Goal: Task Accomplishment & Management: Complete application form

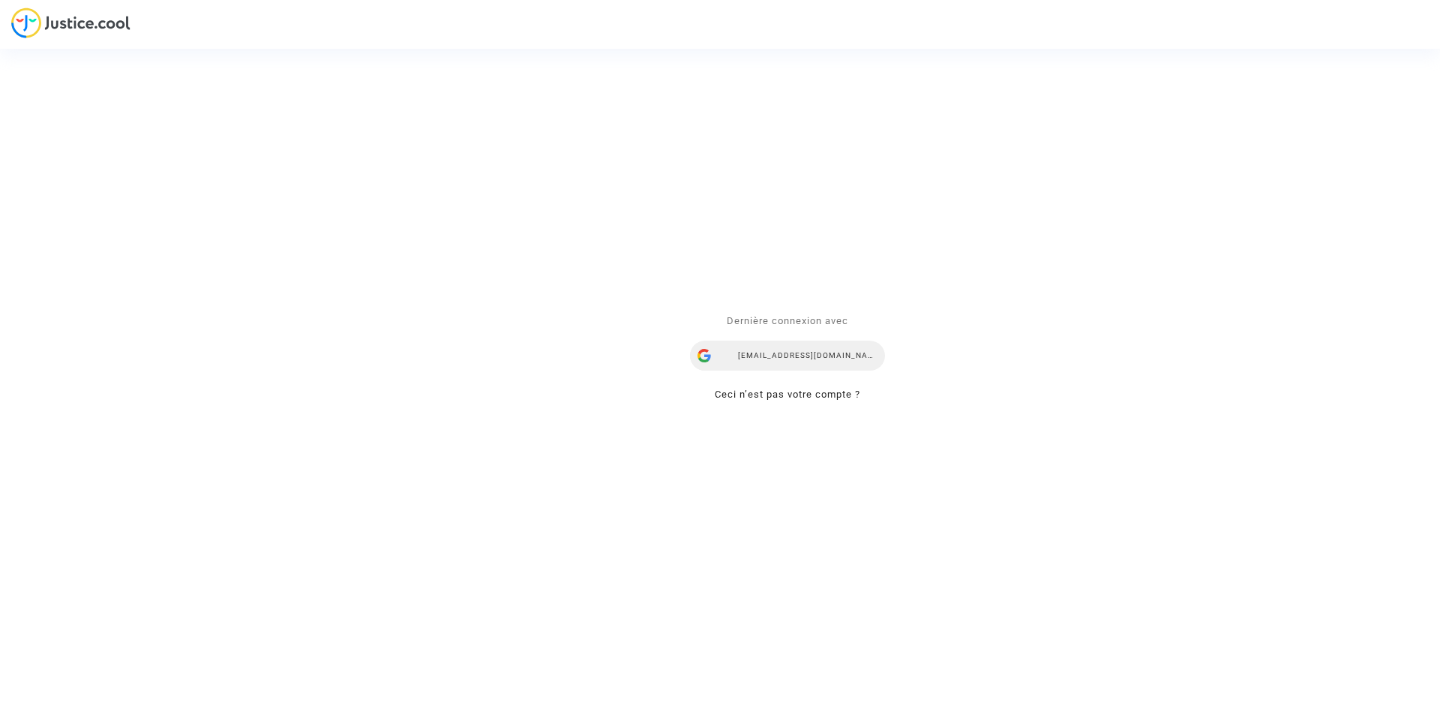
click at [769, 359] on div "[EMAIL_ADDRESS][DOMAIN_NAME]" at bounding box center [787, 356] width 195 height 30
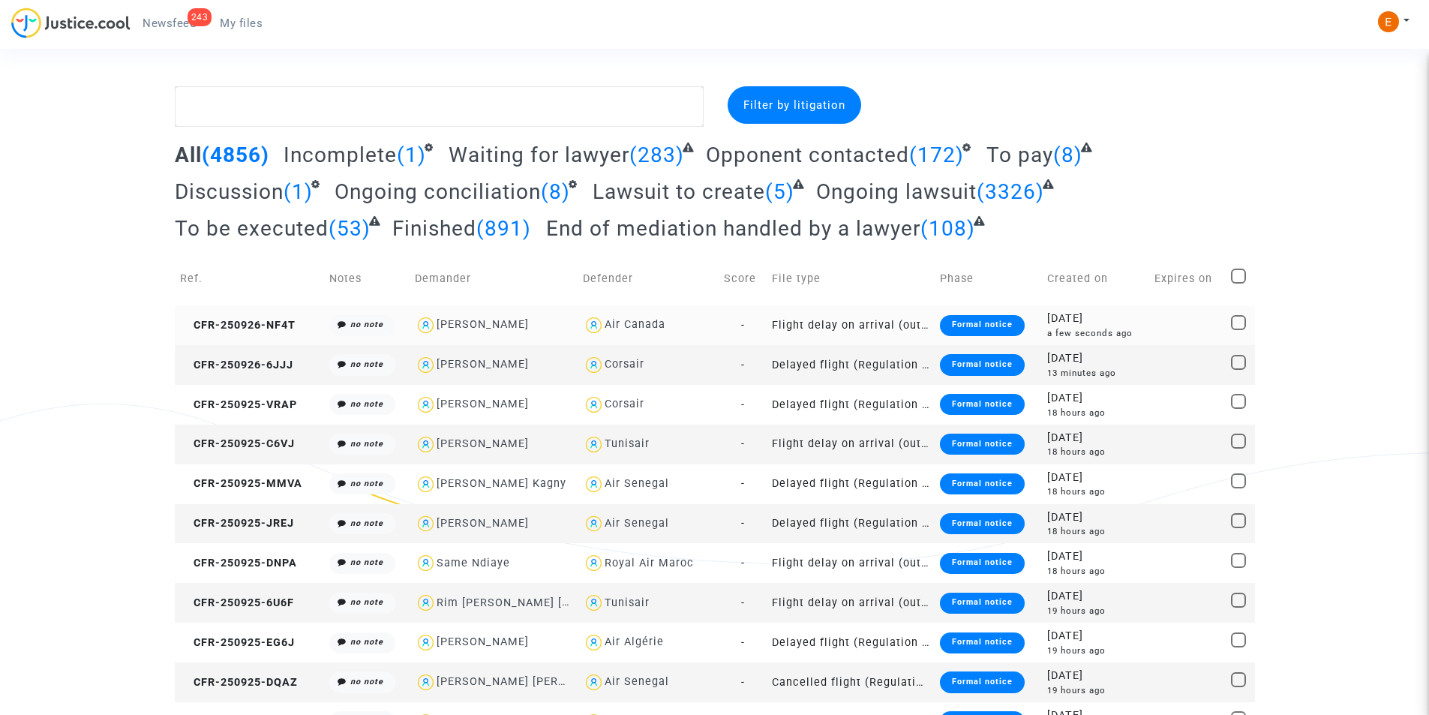
click at [999, 323] on div "Formal notice" at bounding box center [982, 325] width 85 height 21
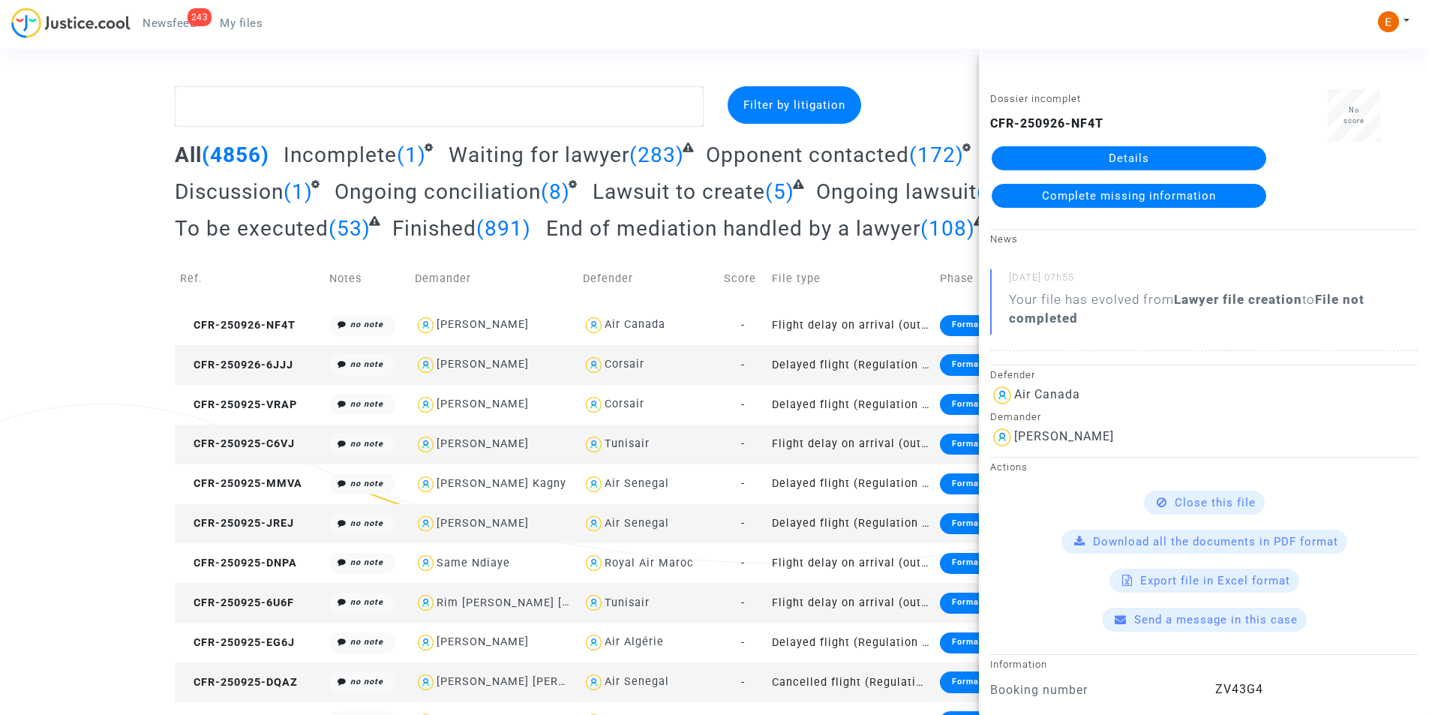
click at [1127, 148] on link "Details" at bounding box center [1129, 158] width 275 height 24
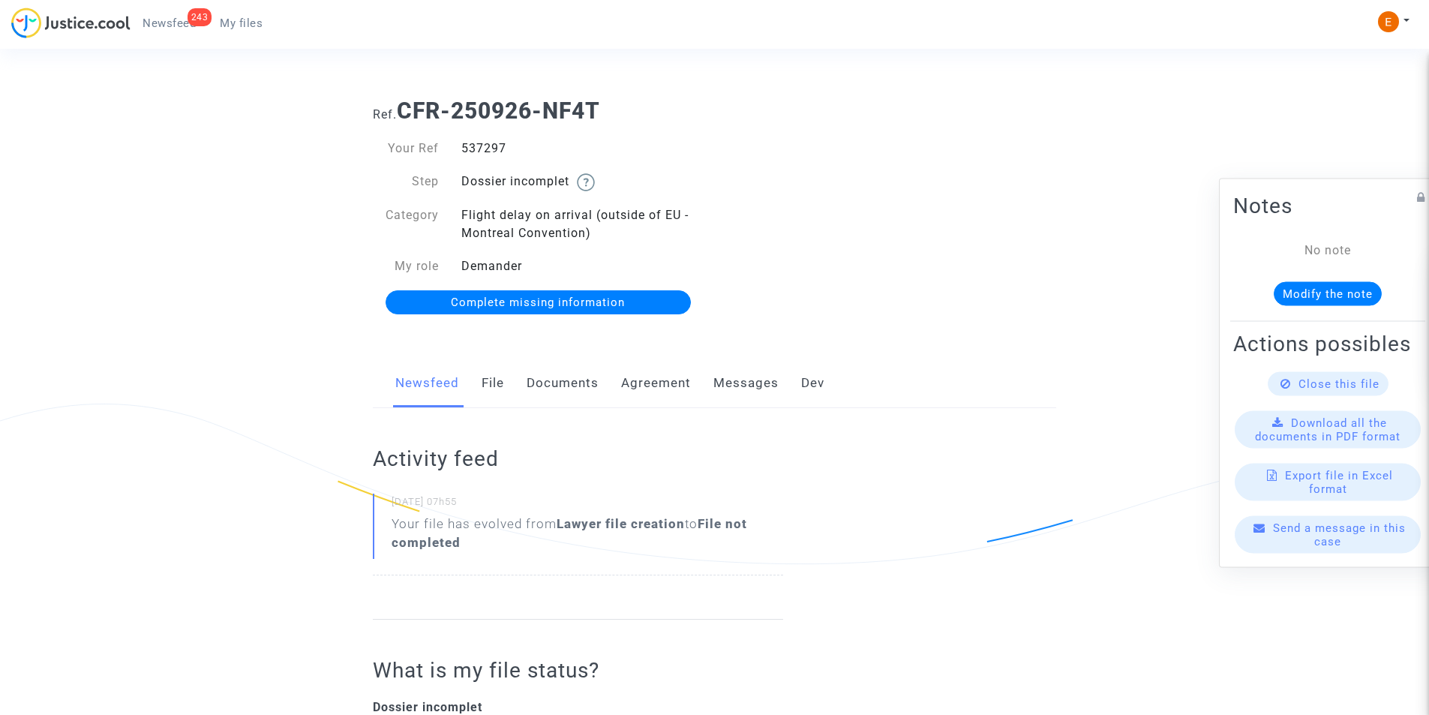
click at [569, 393] on link "Documents" at bounding box center [563, 384] width 72 height 50
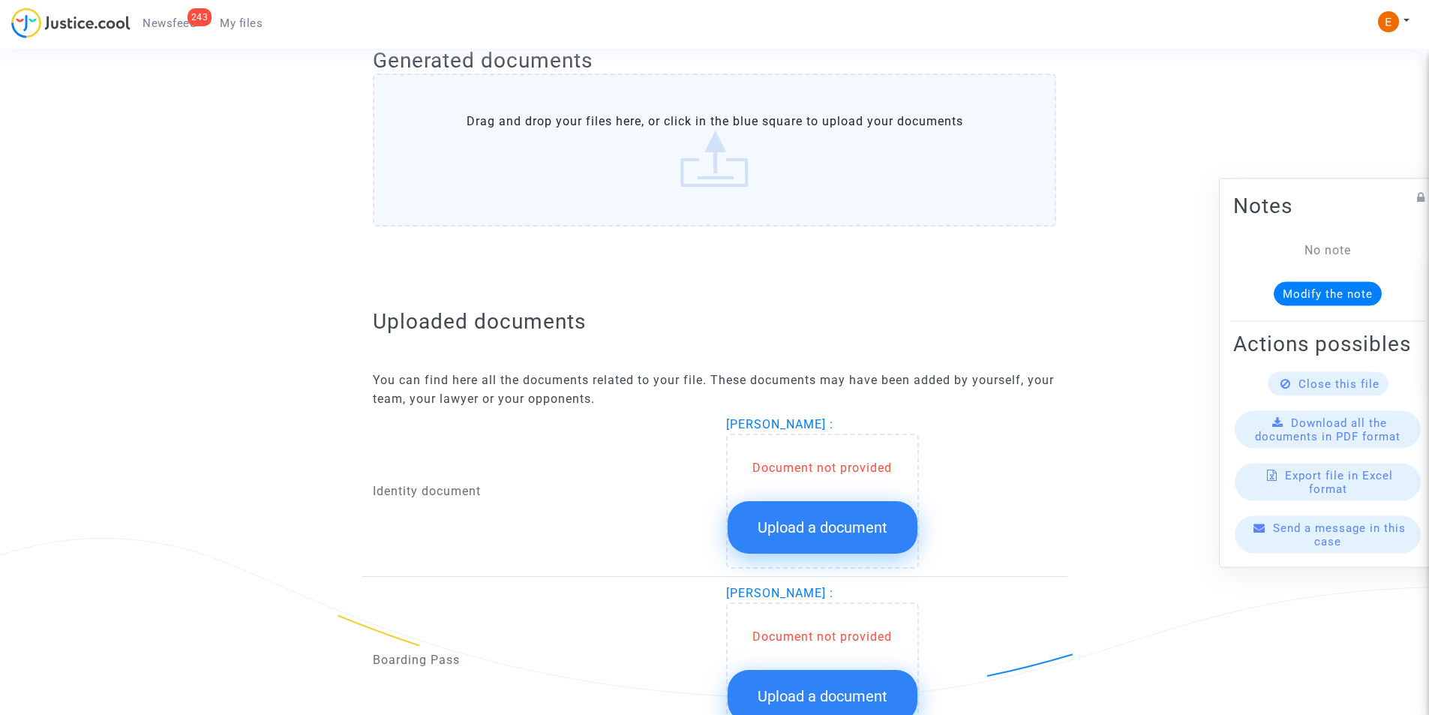
scroll to position [675, 0]
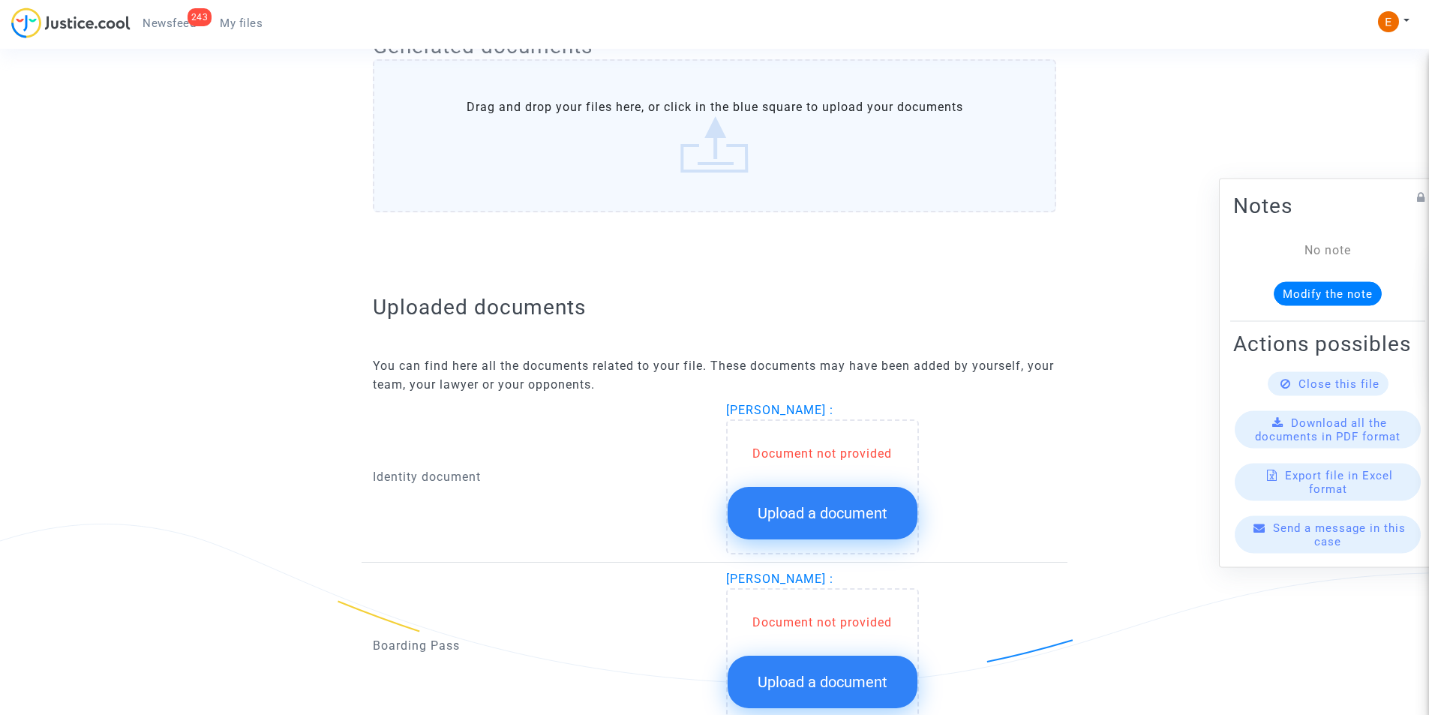
click at [780, 495] on button "Upload a document" at bounding box center [823, 513] width 190 height 53
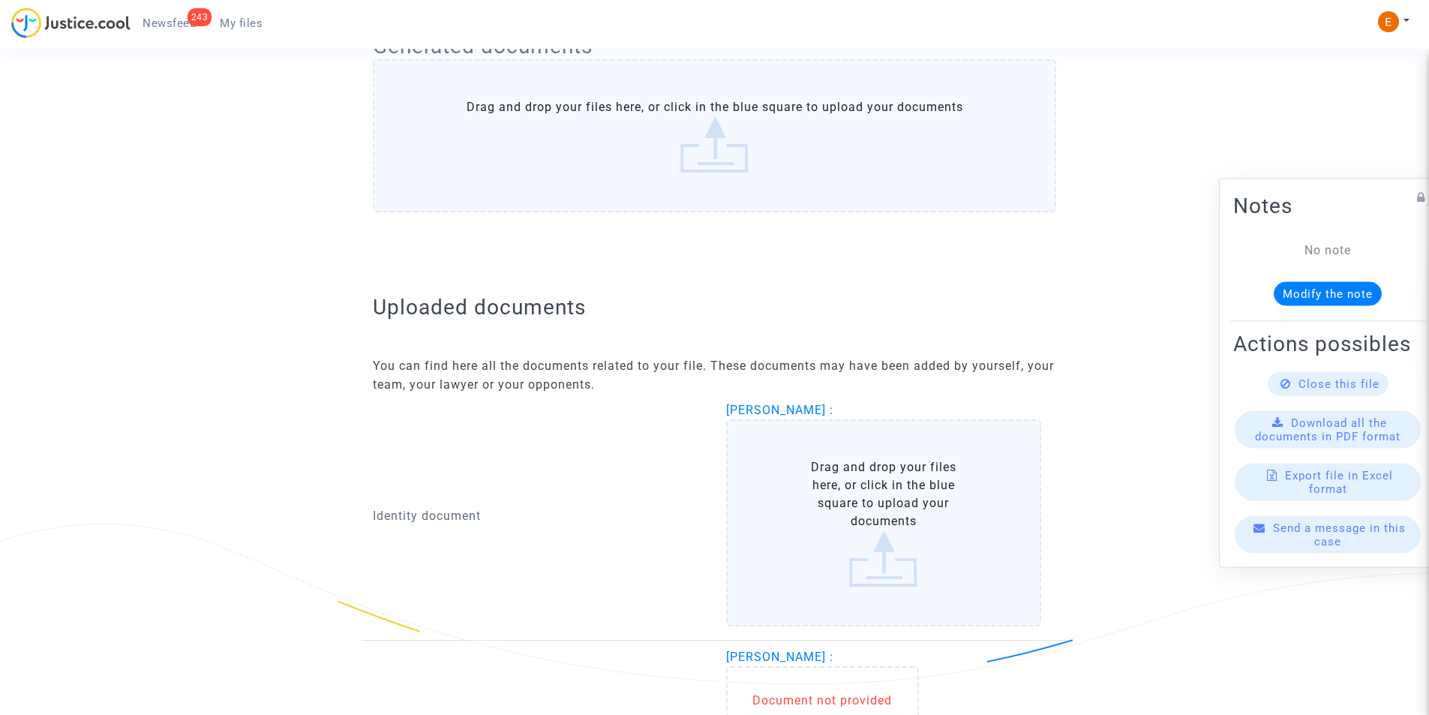
click at [865, 482] on label "Drag and drop your files here, or click in the blue square to upload your docum…" at bounding box center [884, 522] width 316 height 207
click at [0, 0] on input "Drag and drop your files here, or click in the blue square to upload your docum…" at bounding box center [0, 0] width 0 height 0
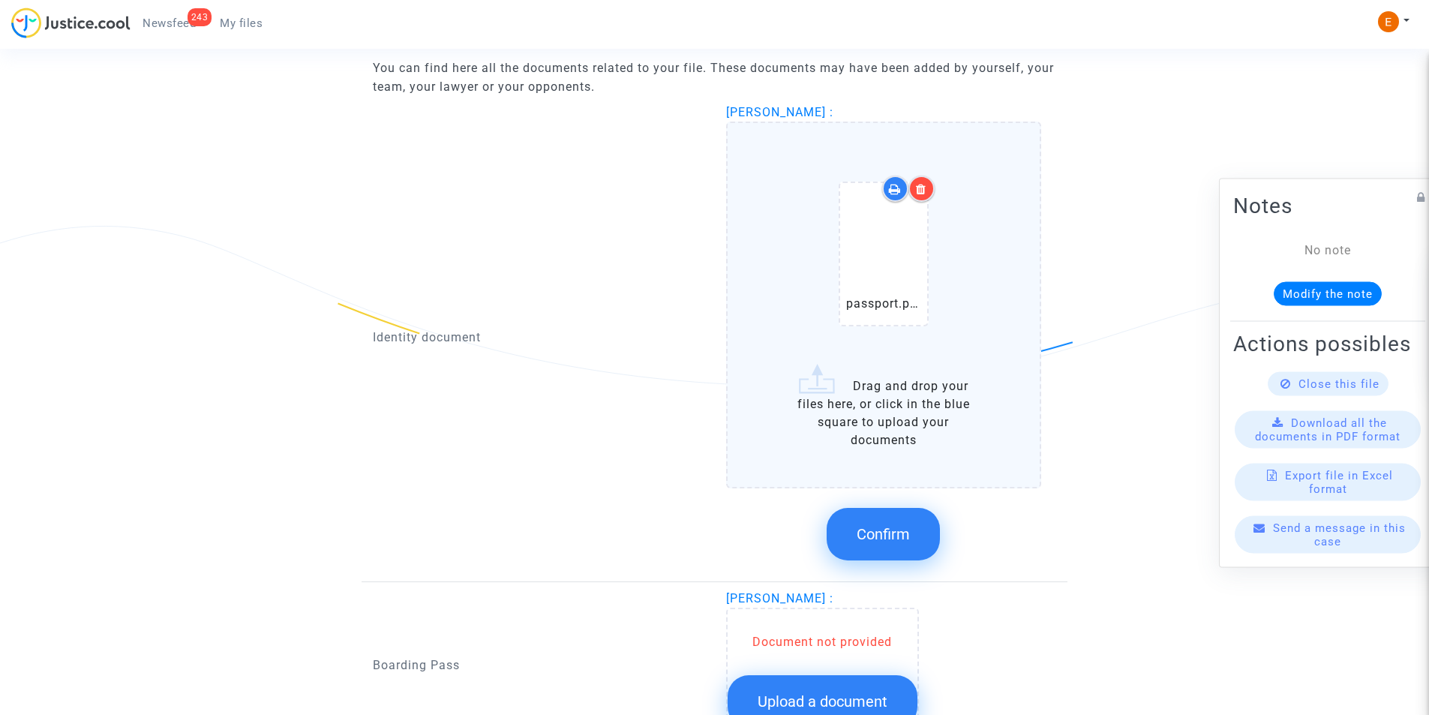
scroll to position [975, 0]
click at [861, 520] on button "Confirm" at bounding box center [883, 532] width 113 height 53
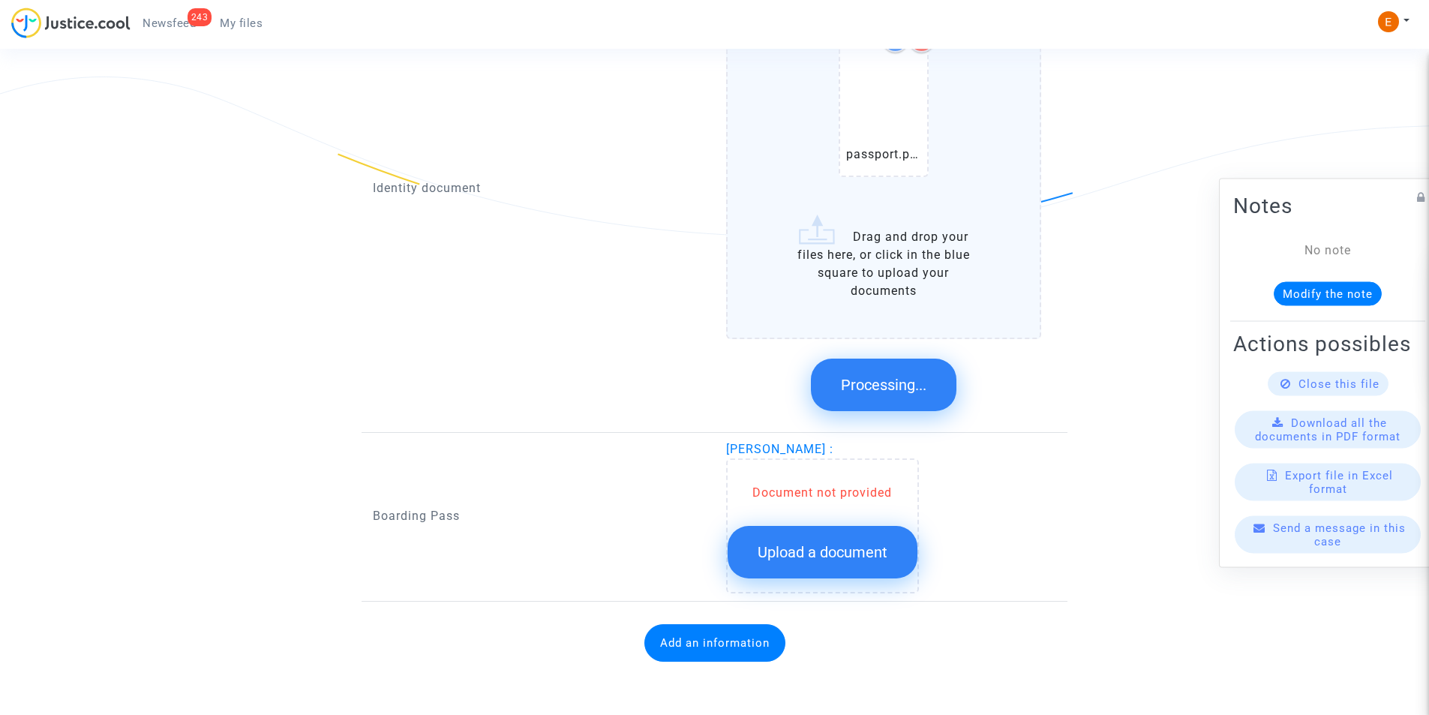
scroll to position [797, 0]
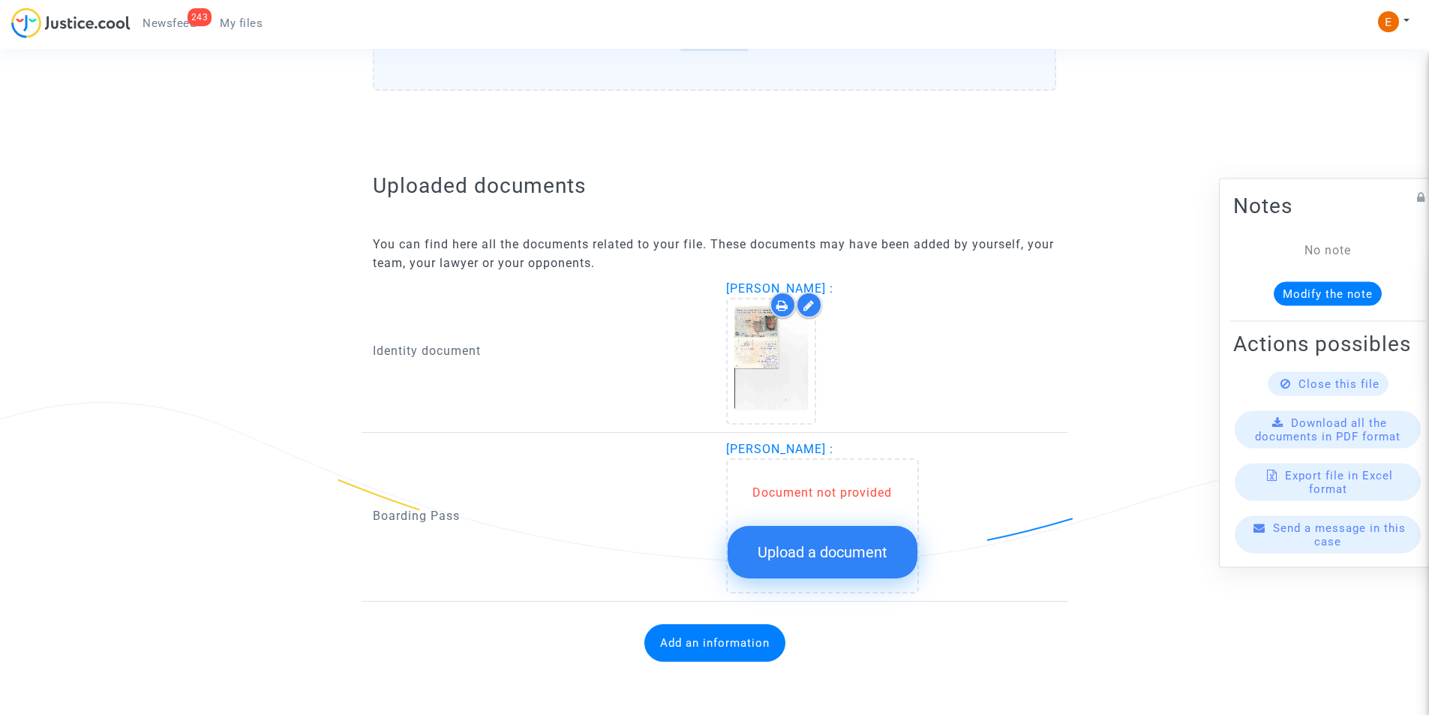
click at [813, 548] on span "Upload a document" at bounding box center [823, 552] width 130 height 18
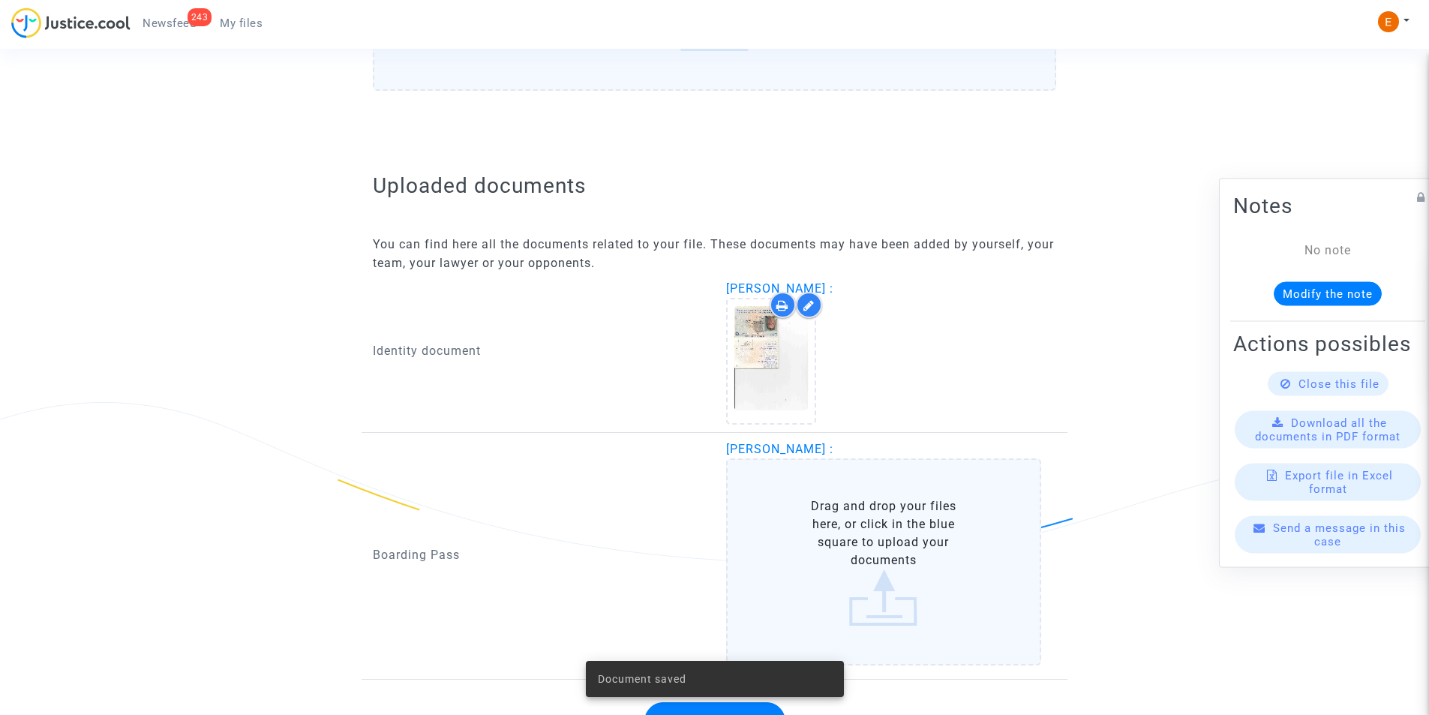
click at [819, 526] on label "Drag and drop your files here, or click in the blue square to upload your docum…" at bounding box center [884, 561] width 316 height 207
click at [0, 0] on input "Drag and drop your files here, or click in the blue square to upload your docum…" at bounding box center [0, 0] width 0 height 0
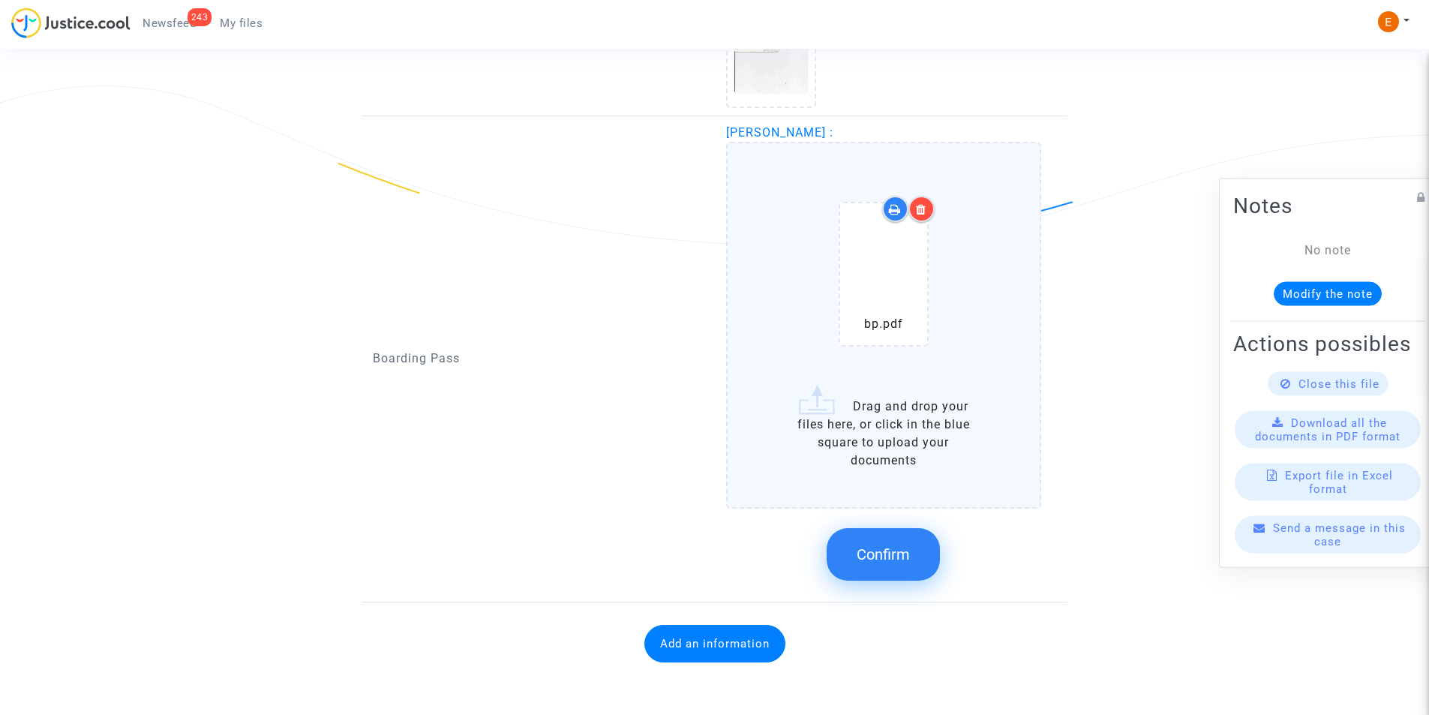
scroll to position [1114, 0]
click at [882, 569] on button "Confirm" at bounding box center [883, 553] width 113 height 53
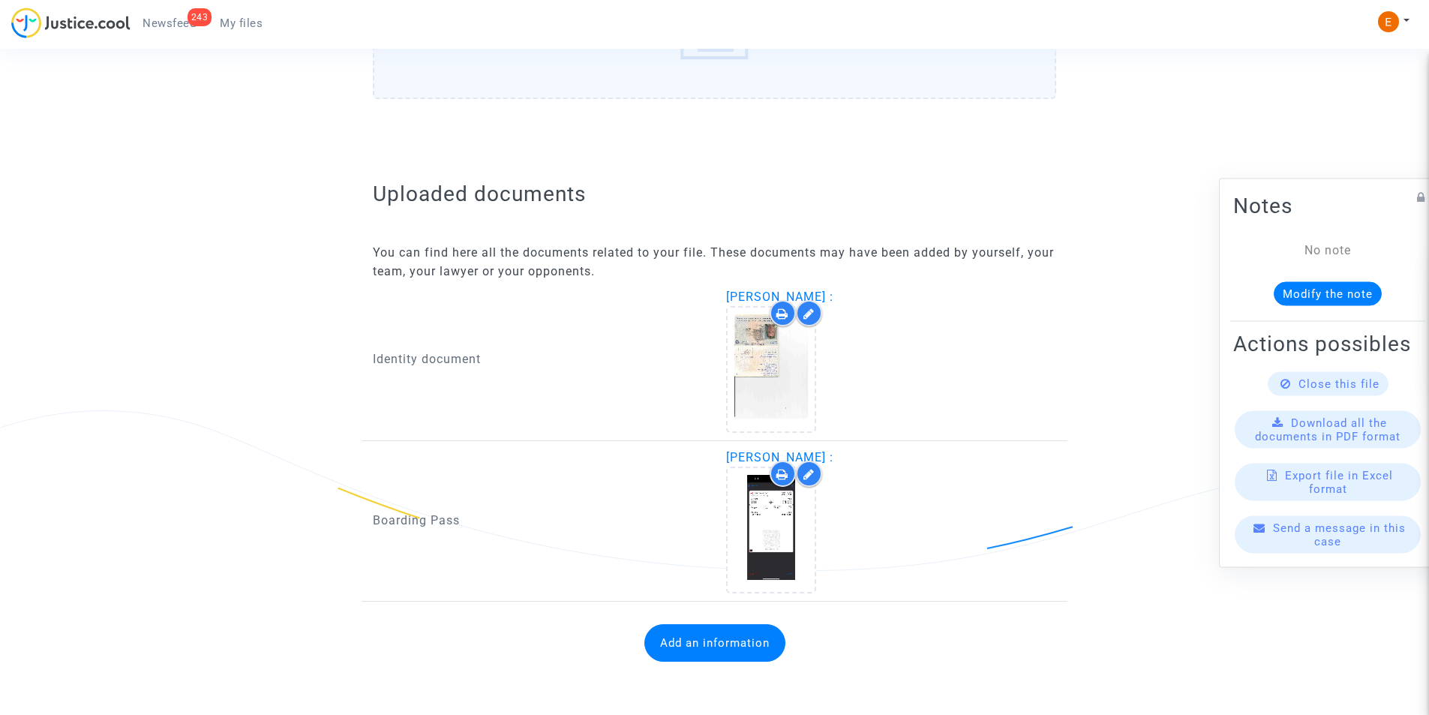
scroll to position [789, 0]
click at [728, 647] on button "Add an information" at bounding box center [714, 643] width 141 height 38
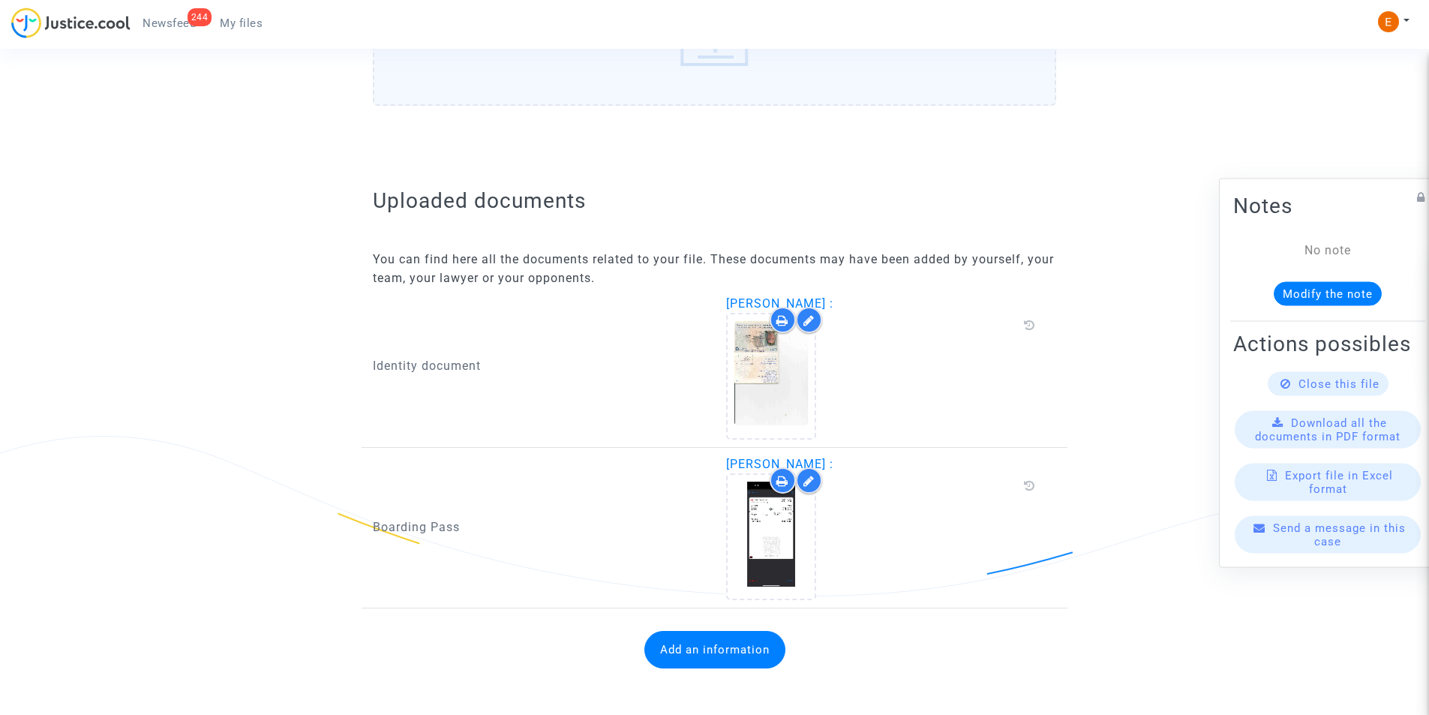
scroll to position [770, 0]
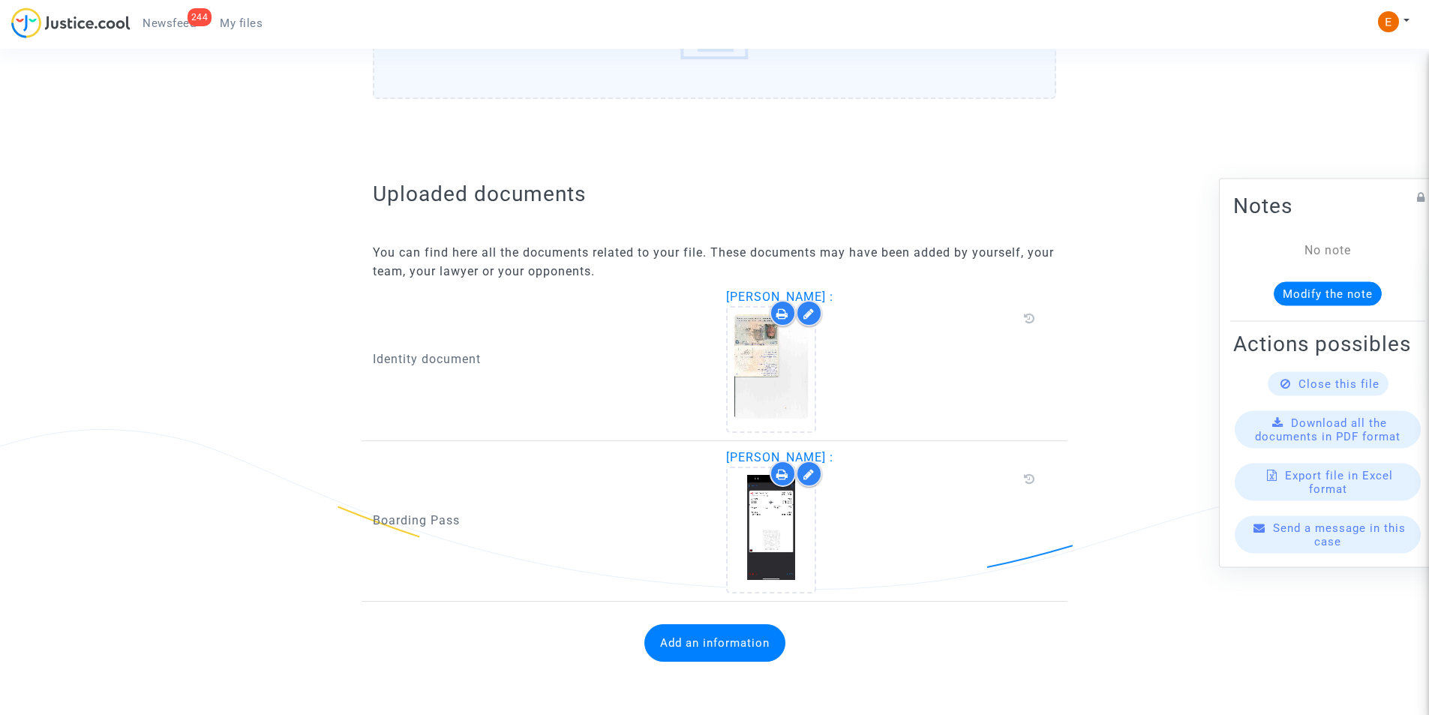
click at [706, 644] on button "Add an information" at bounding box center [714, 643] width 141 height 38
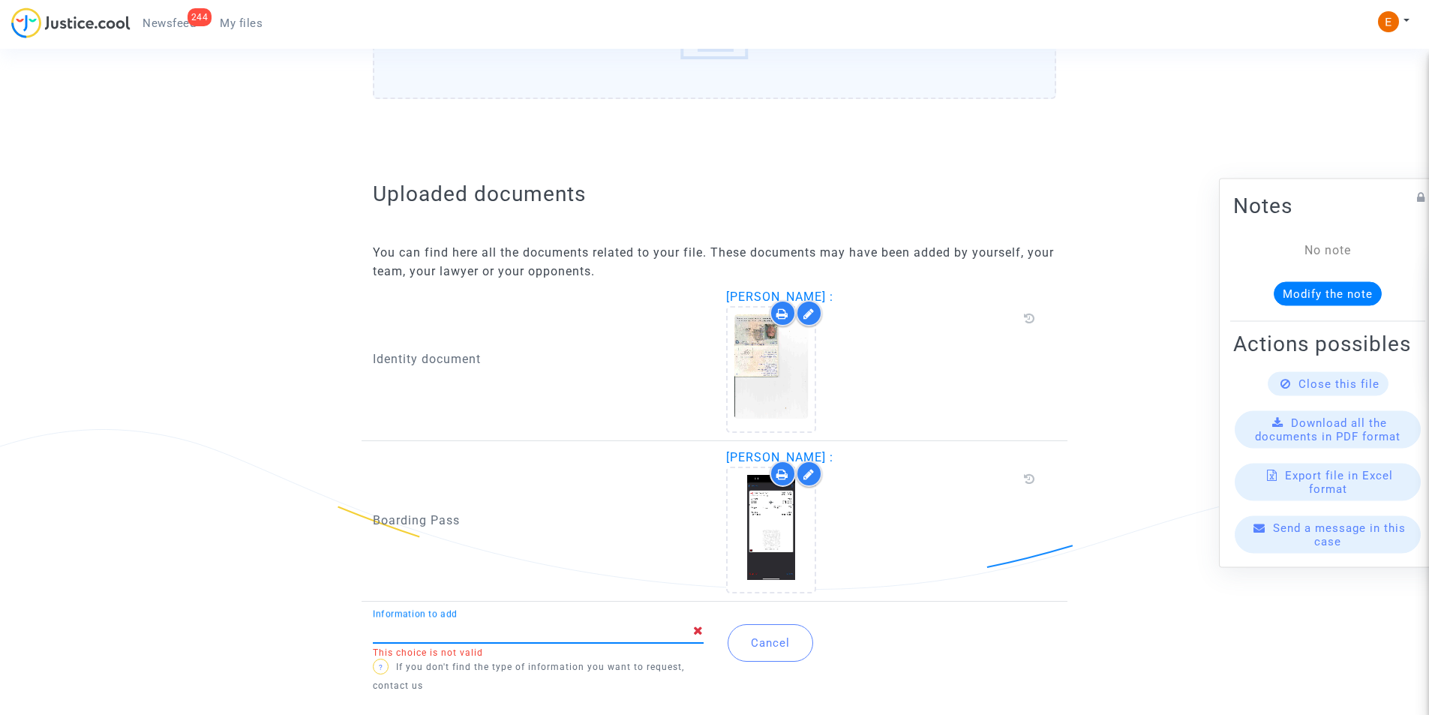
type input "f"
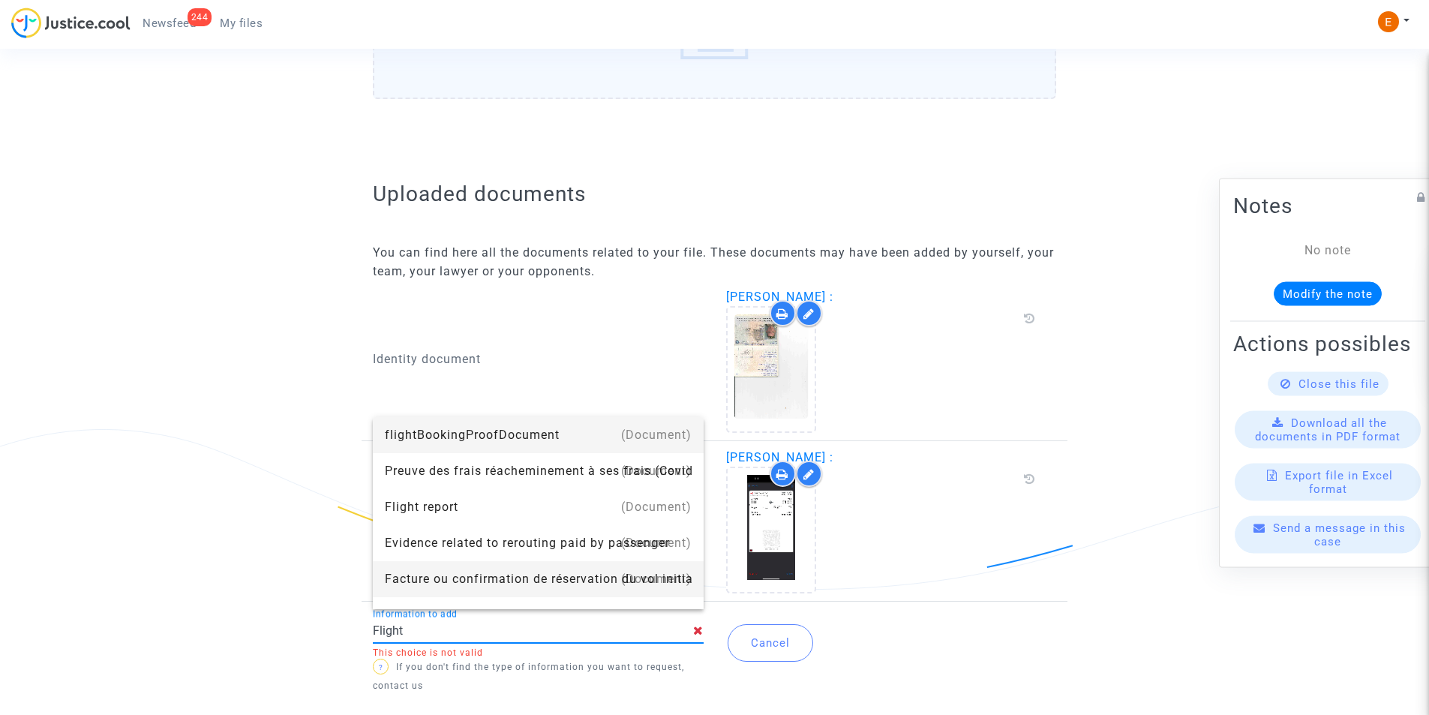
type input "Flight report"
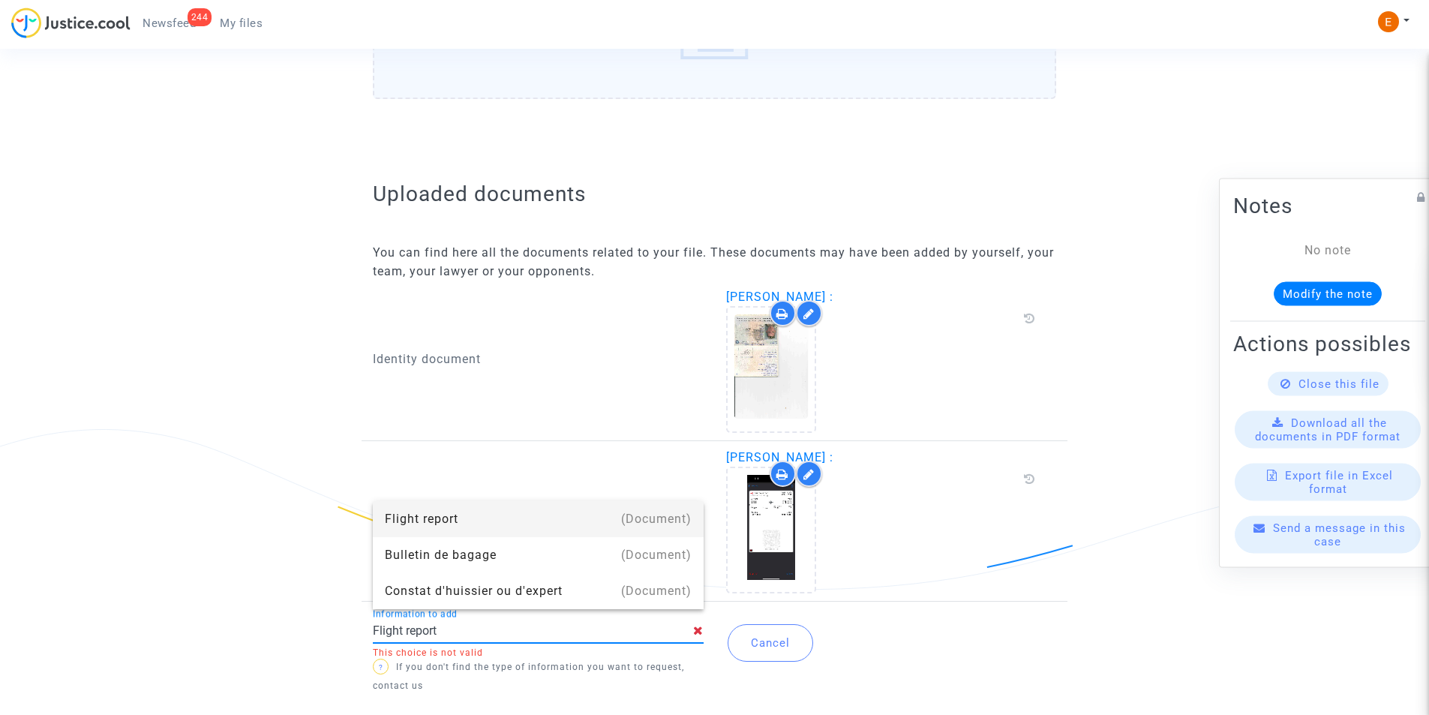
click at [460, 516] on div "Flight report" at bounding box center [538, 519] width 307 height 36
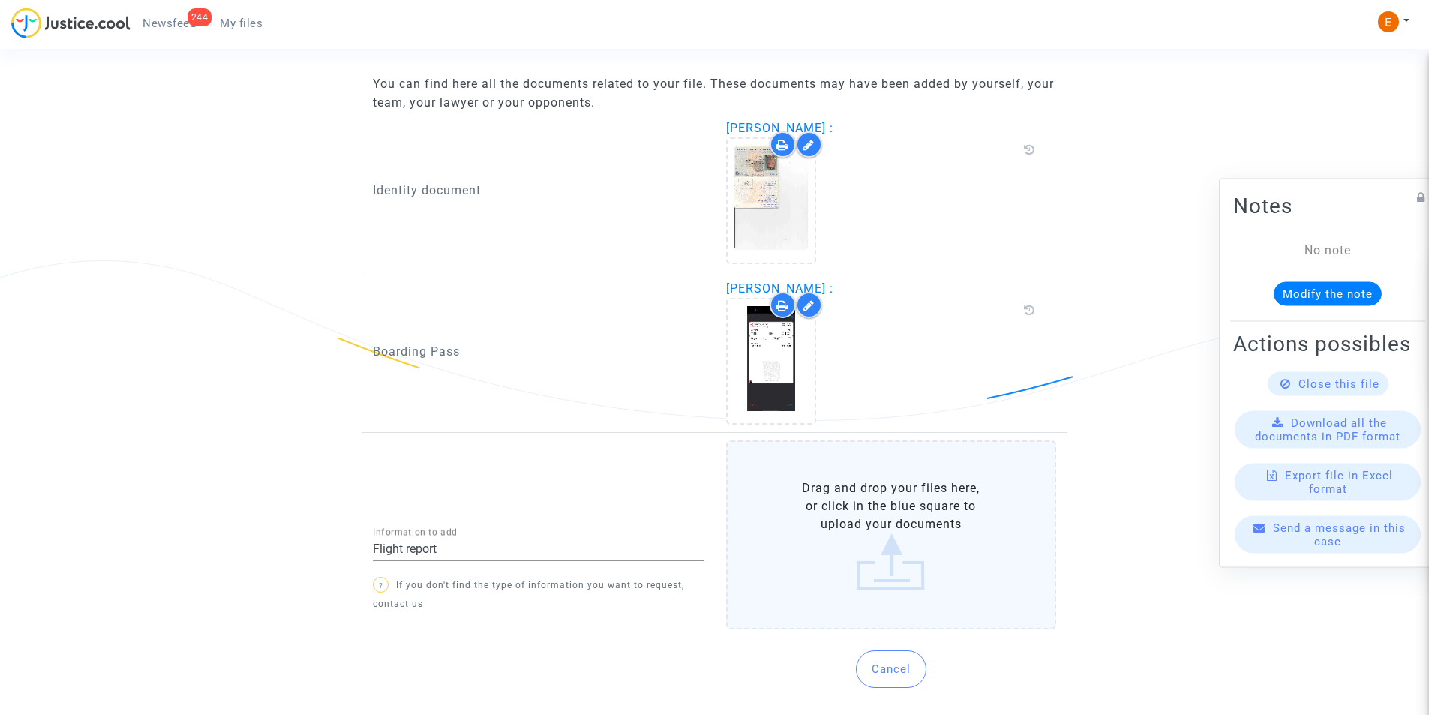
scroll to position [972, 0]
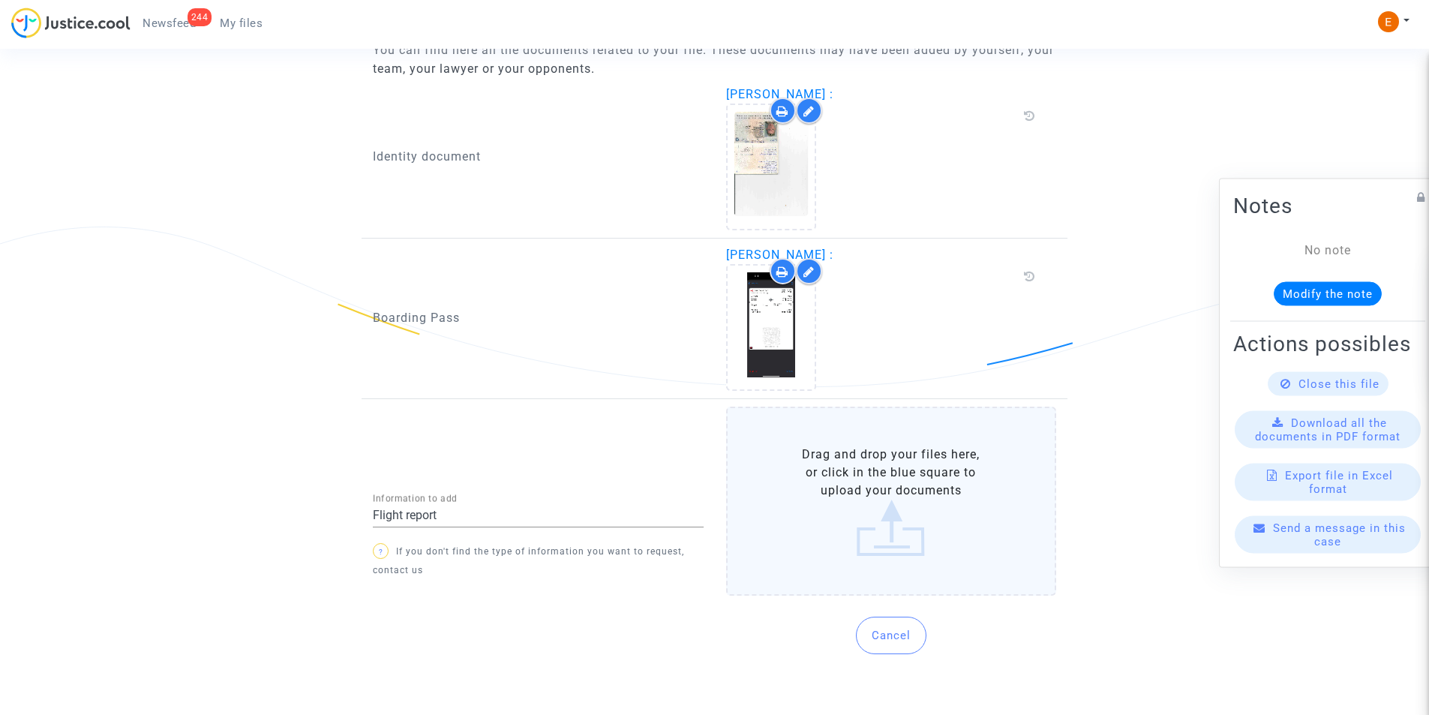
click at [887, 508] on label "Drag and drop your files here, or click in the blue square to upload your docum…" at bounding box center [891, 501] width 331 height 189
click at [0, 0] on input "Drag and drop your files here, or click in the blue square to upload your docum…" at bounding box center [0, 0] width 0 height 0
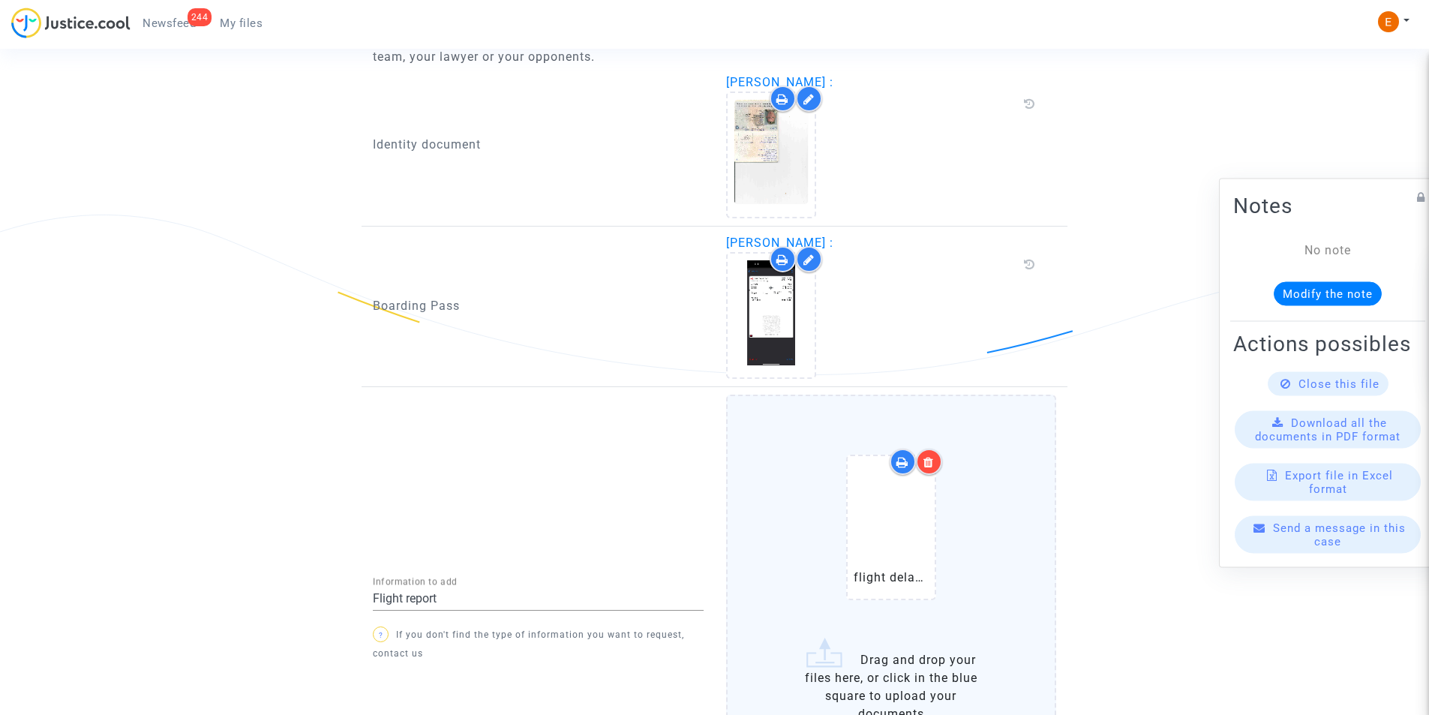
scroll to position [1163, 0]
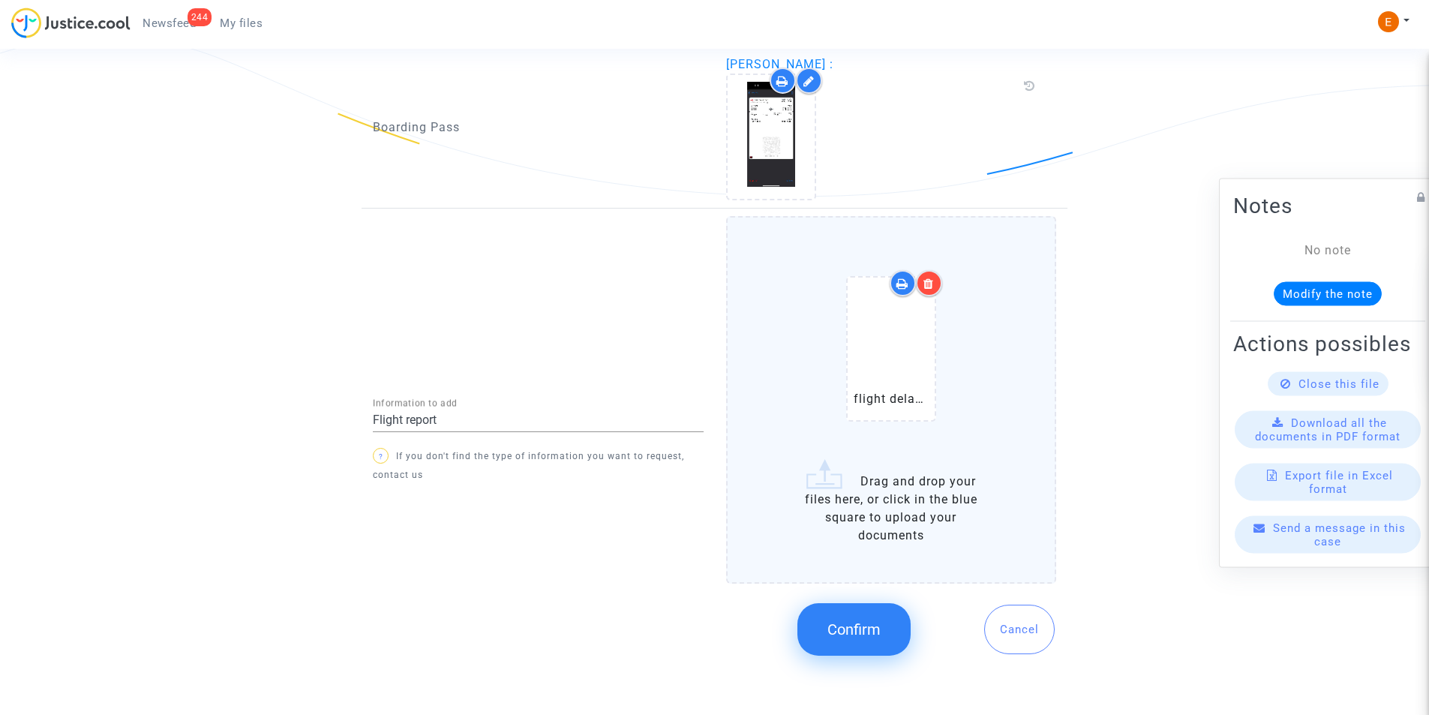
click at [846, 628] on span "Confirm" at bounding box center [854, 629] width 53 height 18
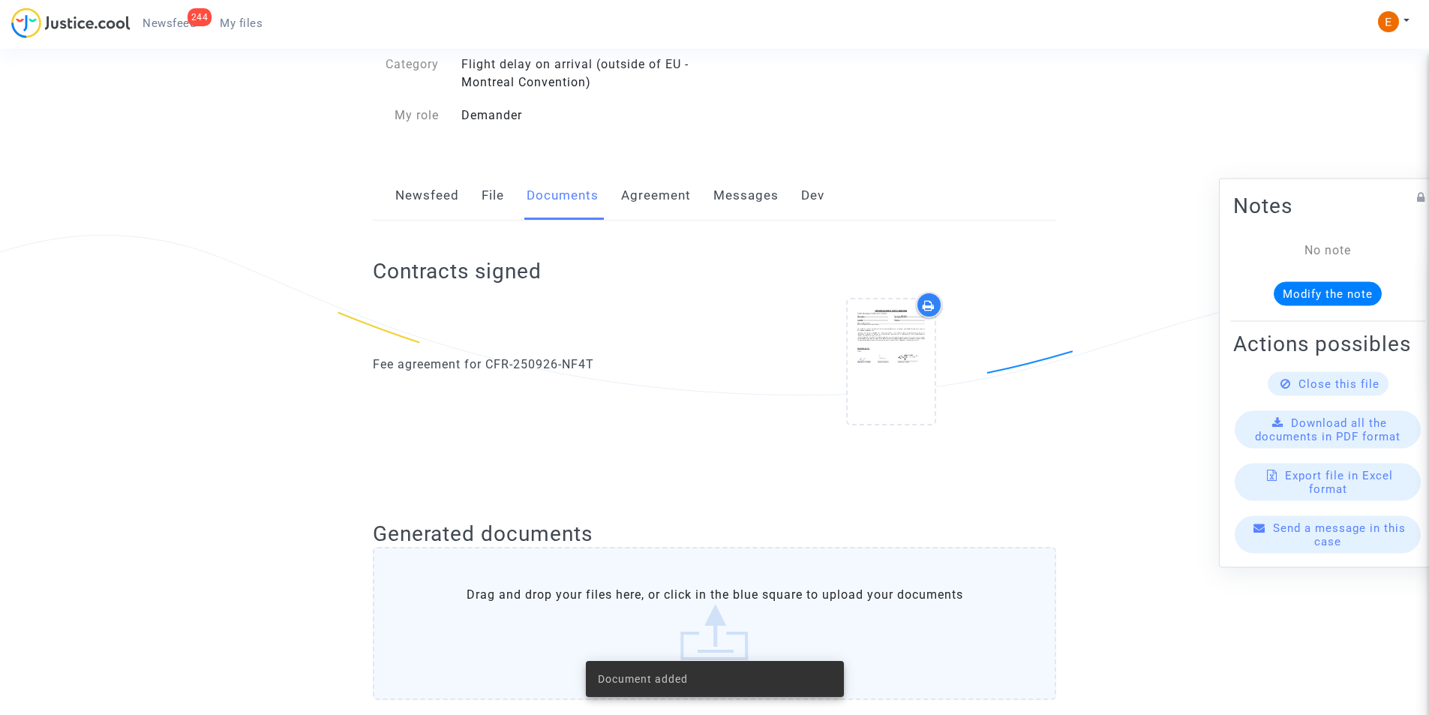
scroll to position [0, 0]
